Goal: Navigation & Orientation: Find specific page/section

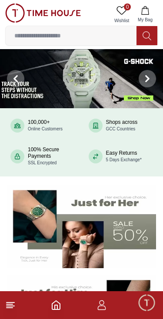
click at [144, 7] on icon "button" at bounding box center [145, 10] width 9 height 9
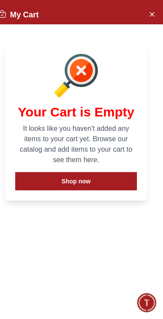
click at [150, 17] on icon "Close Account" at bounding box center [151, 14] width 7 height 11
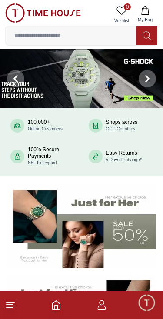
click at [127, 14] on link "0 Wishlist" at bounding box center [122, 14] width 22 height 22
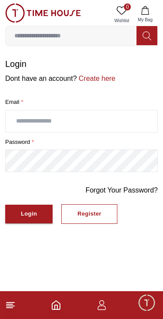
click at [106, 305] on icon "button" at bounding box center [102, 305] width 10 height 10
click at [105, 310] on icon "button" at bounding box center [102, 308] width 8 height 4
click at [113, 311] on footer at bounding box center [81, 305] width 163 height 28
click at [110, 304] on footer at bounding box center [81, 305] width 163 height 28
click at [106, 303] on icon "button" at bounding box center [102, 305] width 10 height 10
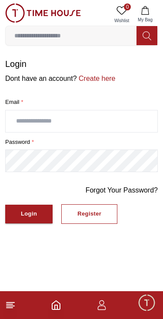
click at [106, 296] on footer at bounding box center [81, 305] width 163 height 28
click at [105, 296] on footer at bounding box center [81, 305] width 163 height 28
click at [103, 304] on icon "button" at bounding box center [102, 305] width 10 height 10
click at [145, 304] on span "Minimize live chat window" at bounding box center [146, 302] width 25 height 25
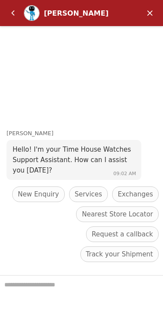
click at [156, 7] on em "Minimize" at bounding box center [149, 12] width 17 height 17
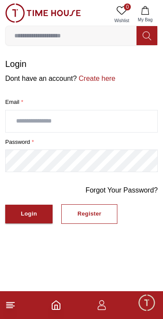
click at [150, 302] on span "Minimize live chat window" at bounding box center [146, 302] width 25 height 25
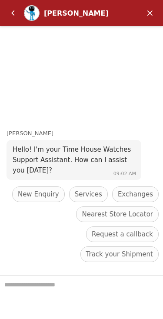
click at [17, 16] on em "Back" at bounding box center [12, 12] width 17 height 17
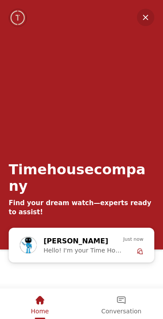
click at [121, 300] on em "Conversation" at bounding box center [121, 300] width 10 height 10
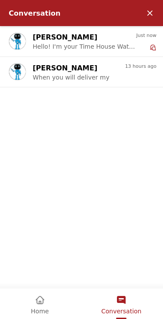
click at [139, 75] on div "13 hours ago" at bounding box center [140, 72] width 31 height 19
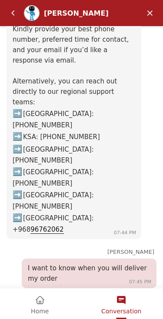
scroll to position [976, 0]
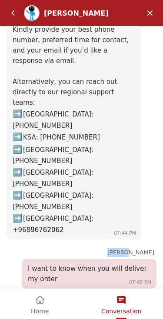
click at [13, 19] on em "Back" at bounding box center [12, 12] width 17 height 17
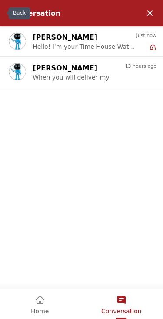
click at [154, 13] on em "Minimize" at bounding box center [149, 12] width 17 height 17
